Goal: Book appointment/travel/reservation

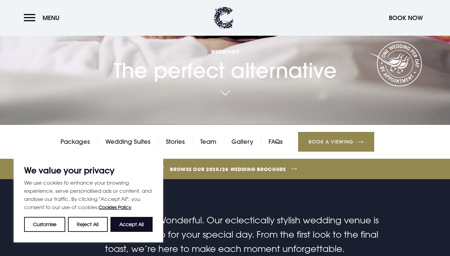
scroll to position [133, 0]
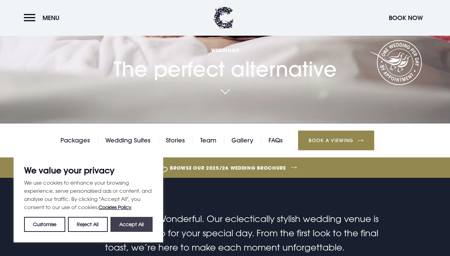
click at [125, 225] on button "Accept All" at bounding box center [131, 224] width 42 height 15
checkbox input "true"
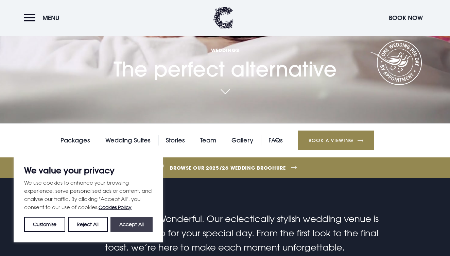
checkbox input "true"
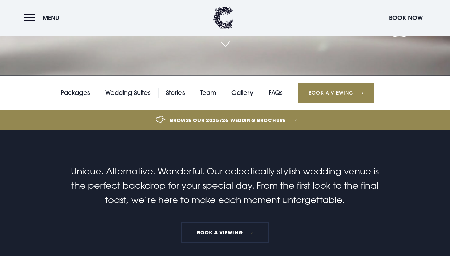
scroll to position [180, 0]
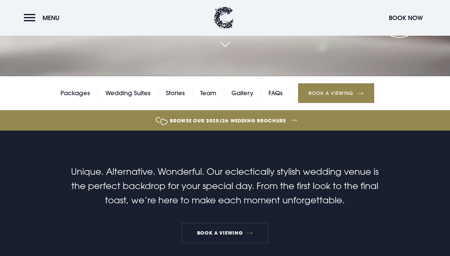
click at [351, 94] on link "Book a Viewing" at bounding box center [336, 93] width 76 height 20
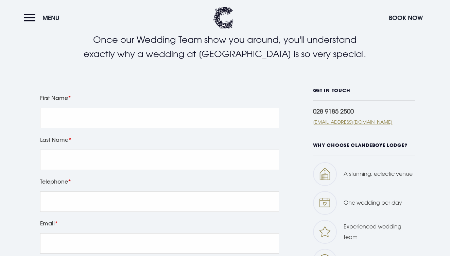
scroll to position [240, 0]
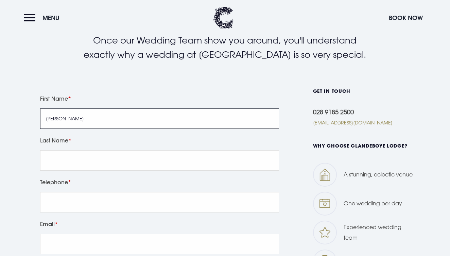
type input "[PERSON_NAME]"
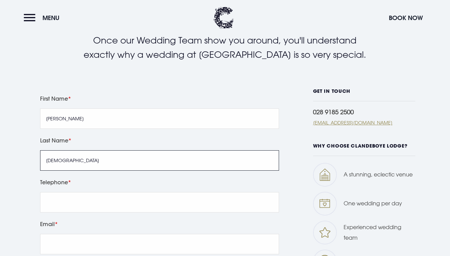
type input "[DEMOGRAPHIC_DATA]"
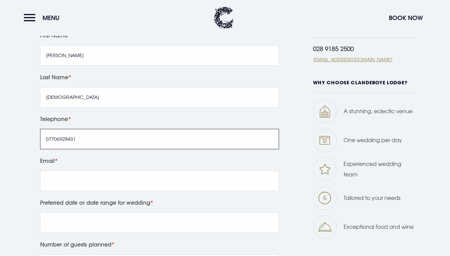
scroll to position [319, 0]
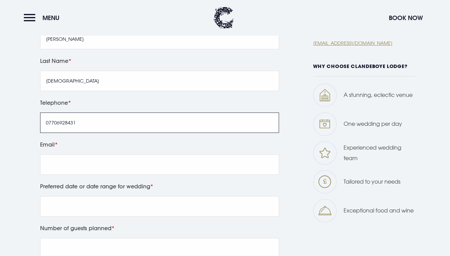
type input "07706928431"
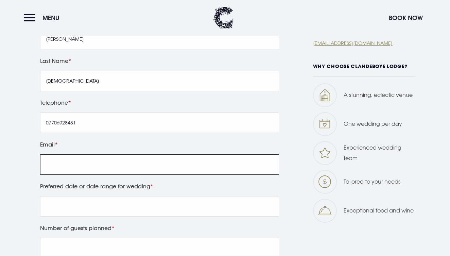
click at [118, 166] on input "Email" at bounding box center [159, 164] width 239 height 20
type input "[EMAIL_ADDRESS][DOMAIN_NAME]"
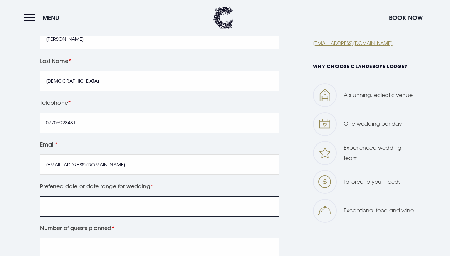
click at [80, 209] on input "Preferred date or date range for wedding" at bounding box center [159, 206] width 239 height 20
type input "a"
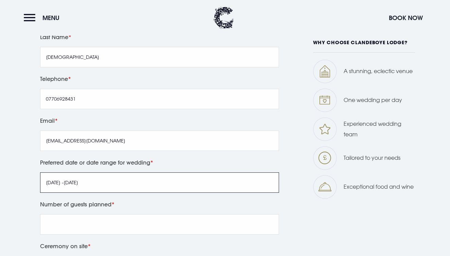
scroll to position [348, 0]
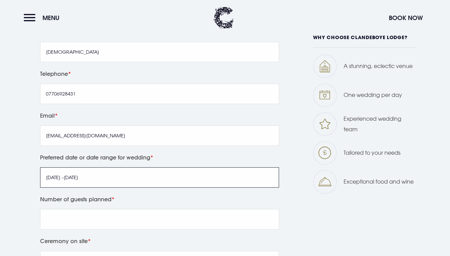
type input "[DATE] -[DATE]"
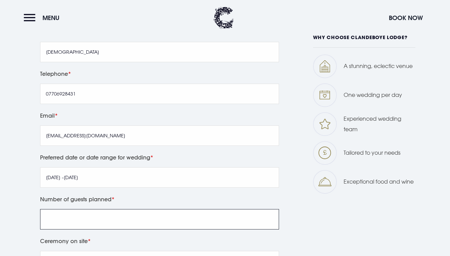
click at [81, 221] on input "Number of guests planned" at bounding box center [159, 219] width 239 height 20
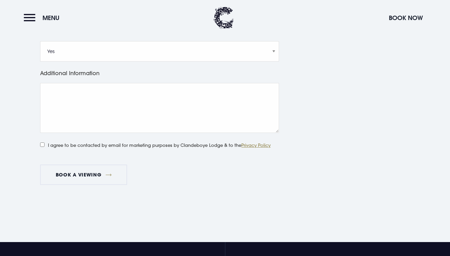
scroll to position [563, 0]
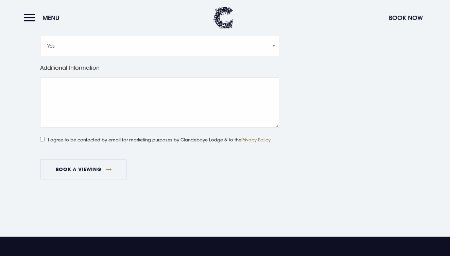
type input "100 approx"
click at [41, 137] on input "I agree to be contacted by email for marketing purposes by Clandeboye Lodge & t…" at bounding box center [42, 139] width 4 height 4
checkbox input "true"
click at [73, 171] on button "Book a viewing" at bounding box center [83, 169] width 87 height 20
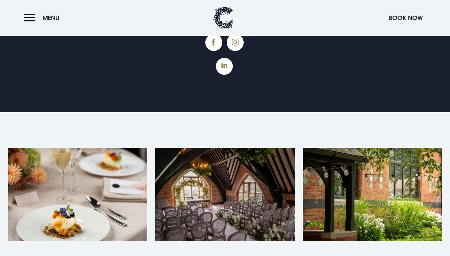
scroll to position [236, 0]
